Goal: Task Accomplishment & Management: Use online tool/utility

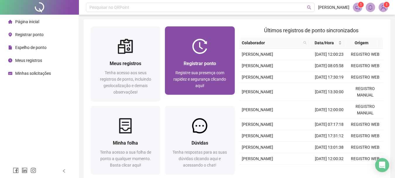
click at [210, 60] on div "Registrar ponto Registre sua presença com rapidez e segurança clicando aqui!" at bounding box center [200, 74] width 70 height 41
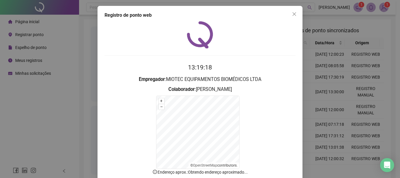
scroll to position [36, 0]
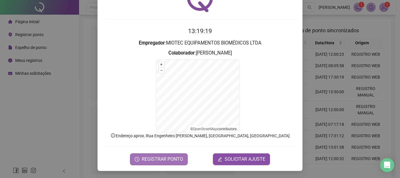
click at [174, 160] on span "REGISTRAR PONTO" at bounding box center [162, 158] width 41 height 7
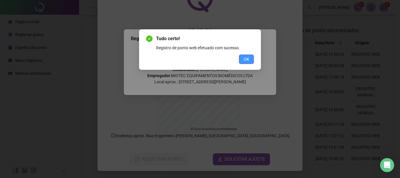
click at [248, 57] on span "OK" at bounding box center [247, 59] width 6 height 6
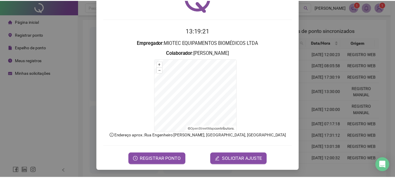
scroll to position [0, 0]
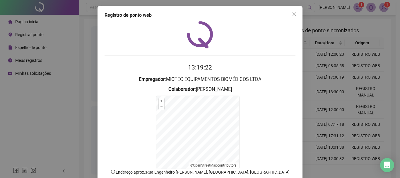
click at [294, 17] on button "Close" at bounding box center [294, 13] width 9 height 9
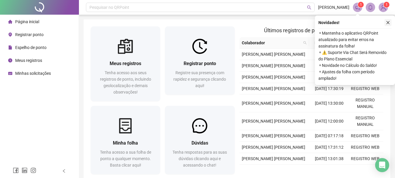
click at [389, 23] on icon "close" at bounding box center [388, 22] width 4 height 4
click at [391, 23] on button "button" at bounding box center [388, 22] width 7 height 7
